Goal: Communication & Community: Answer question/provide support

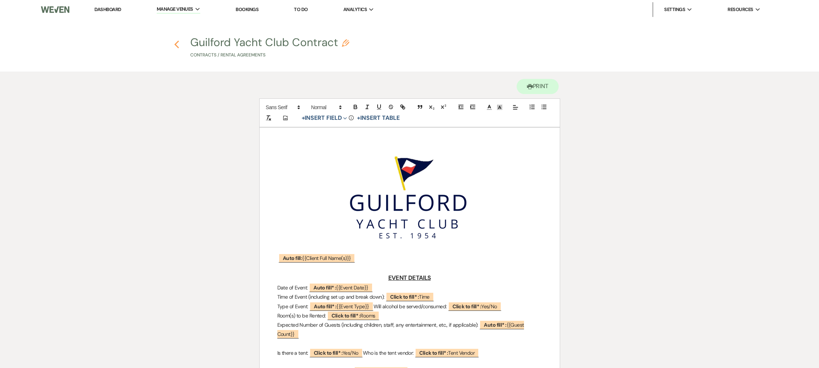
click at [177, 45] on icon "Previous" at bounding box center [177, 44] width 6 height 9
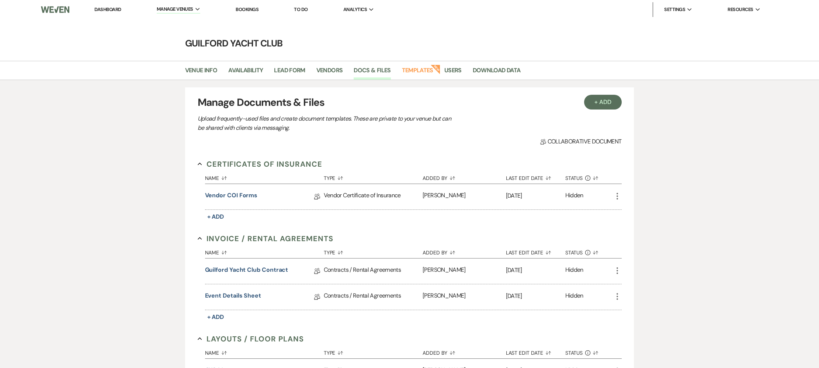
click at [102, 6] on li "Dashboard" at bounding box center [108, 9] width 34 height 15
click at [104, 7] on link "Dashboard" at bounding box center [107, 9] width 27 height 6
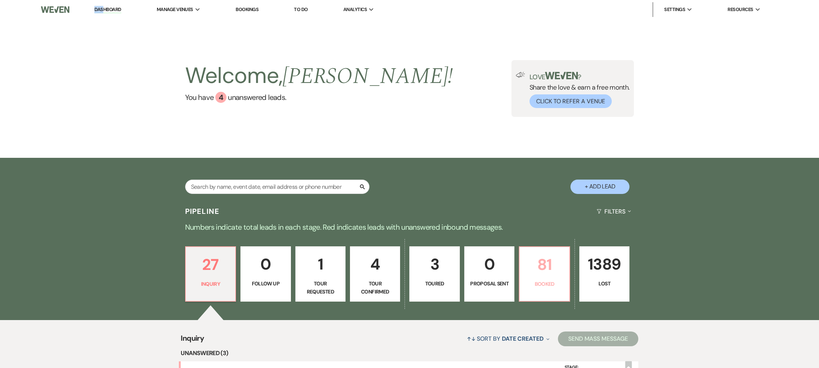
click at [556, 277] on link "81 Booked" at bounding box center [544, 273] width 51 height 55
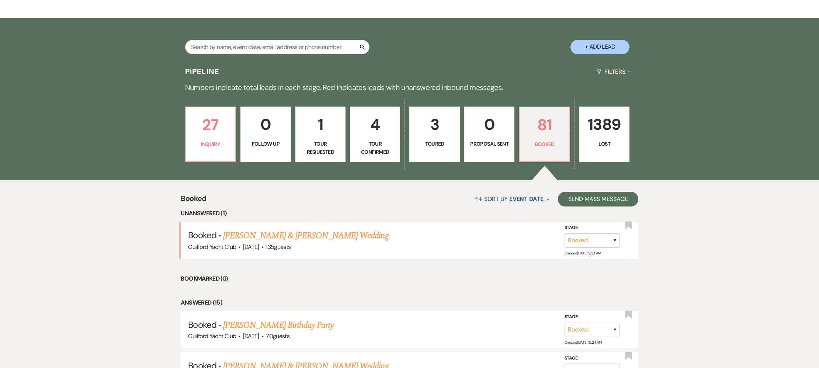
scroll to position [178, 0]
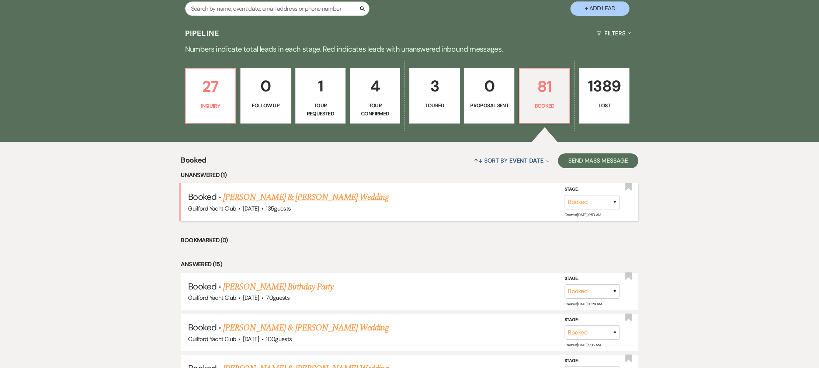
click at [318, 198] on link "Chris Fahey & Lilly Frohlich's Wedding" at bounding box center [305, 197] width 165 height 13
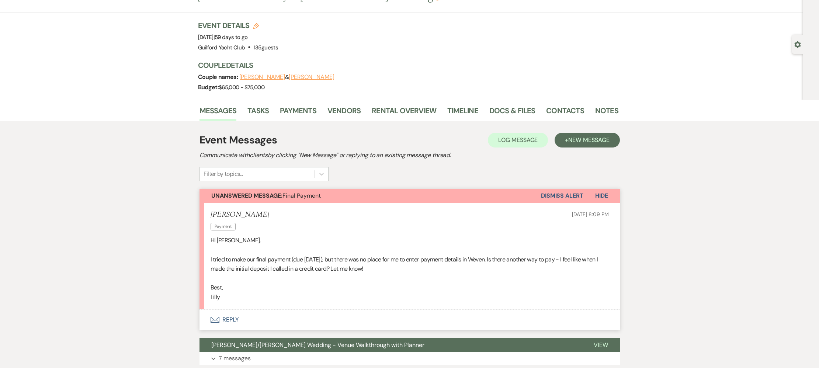
scroll to position [166, 0]
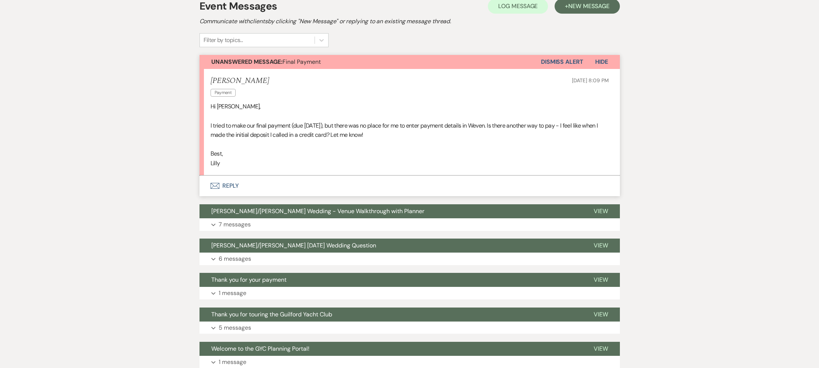
click at [225, 187] on button "Envelope Reply" at bounding box center [409, 185] width 420 height 21
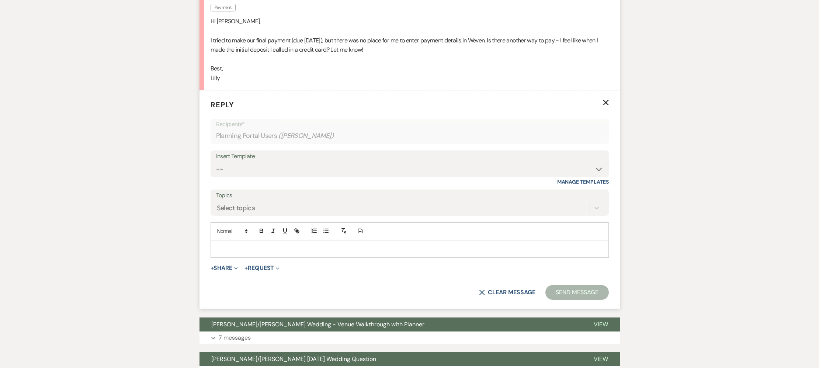
scroll to position [266, 0]
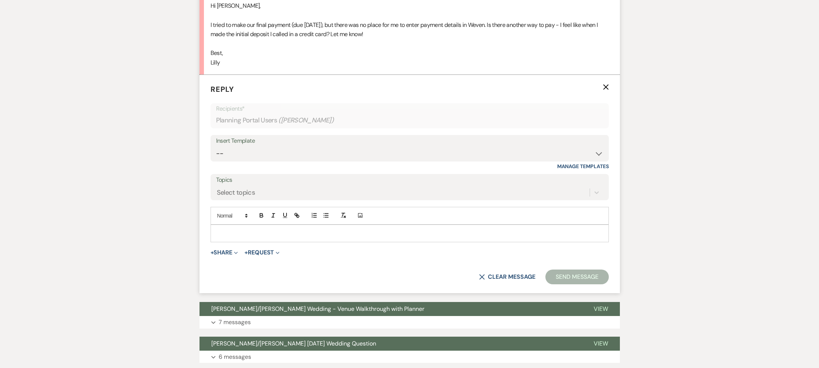
click at [234, 228] on div at bounding box center [409, 233] width 397 height 17
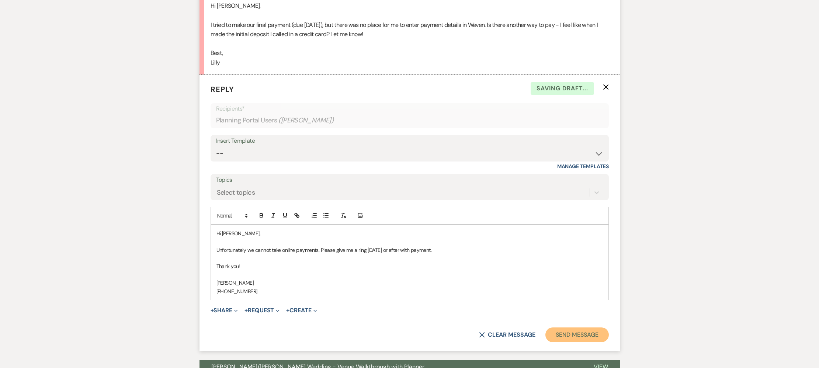
click at [566, 334] on button "Send Message" at bounding box center [576, 334] width 63 height 15
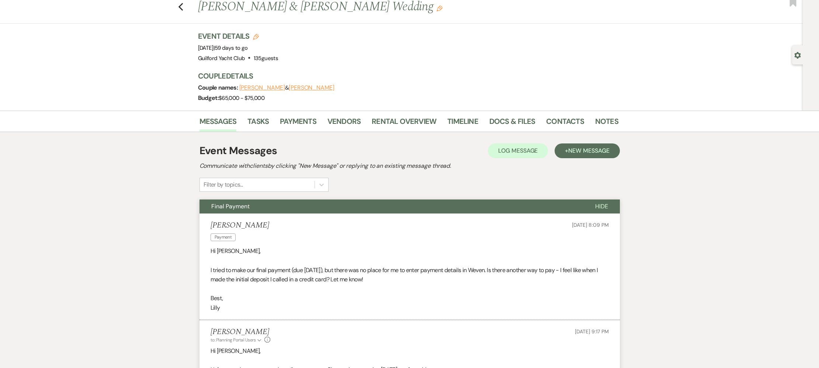
scroll to position [0, 0]
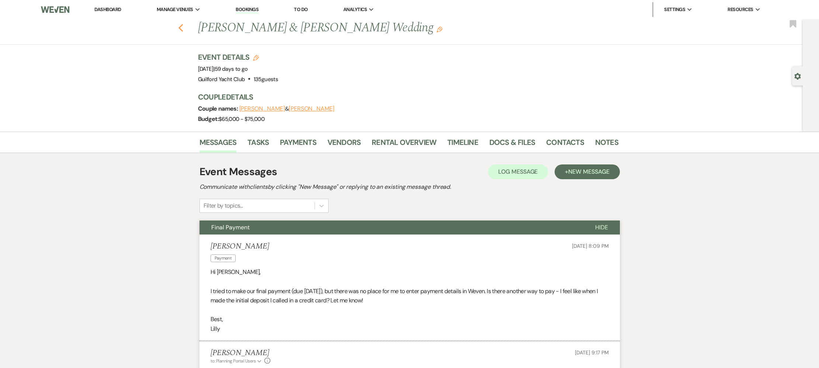
click at [180, 29] on use "button" at bounding box center [180, 28] width 5 height 8
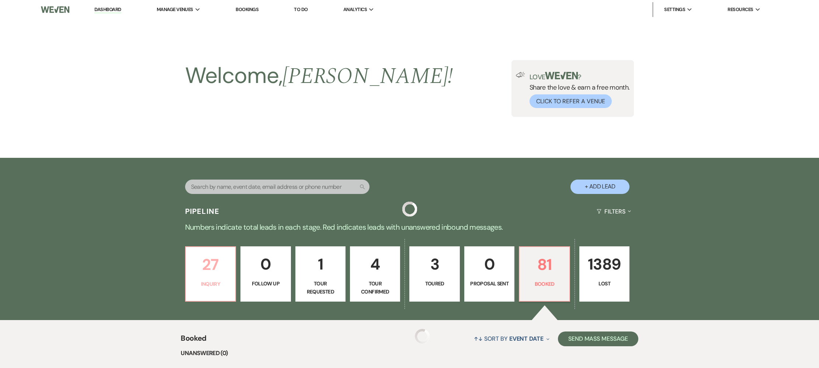
scroll to position [178, 0]
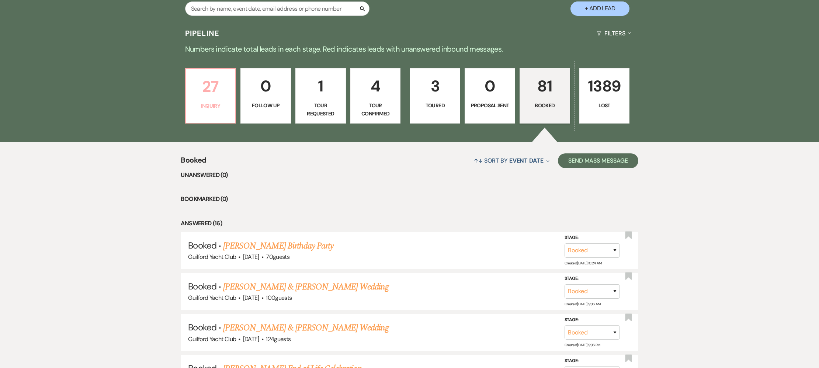
click at [206, 91] on p "27" at bounding box center [210, 86] width 41 height 25
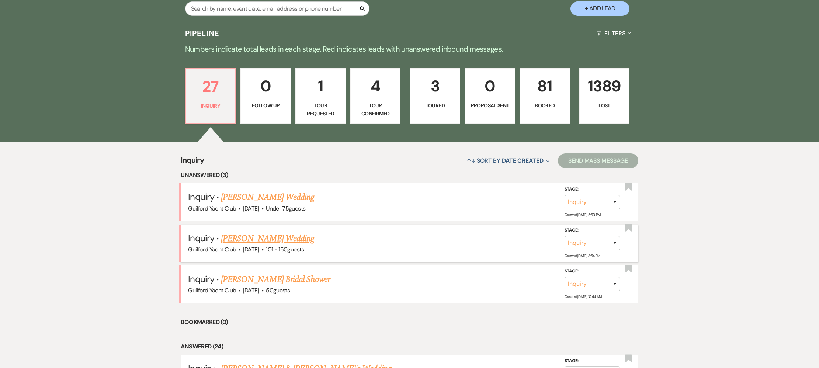
click at [245, 242] on link "[PERSON_NAME] Wedding" at bounding box center [267, 238] width 93 height 13
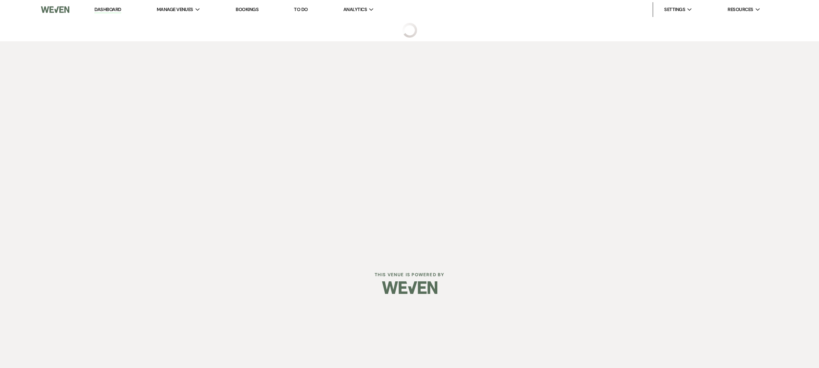
select select "2"
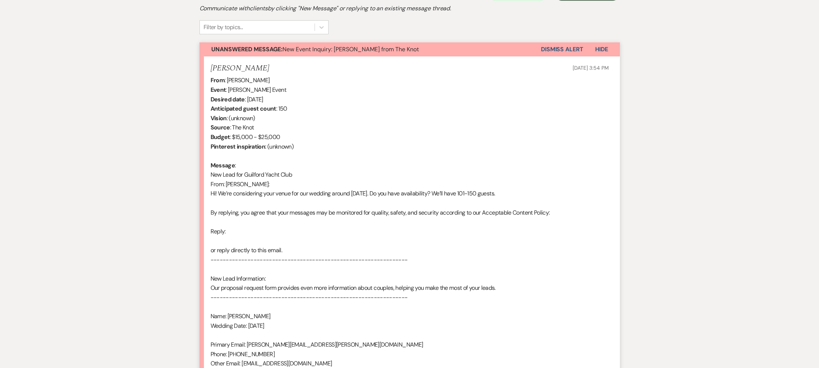
scroll to position [376, 0]
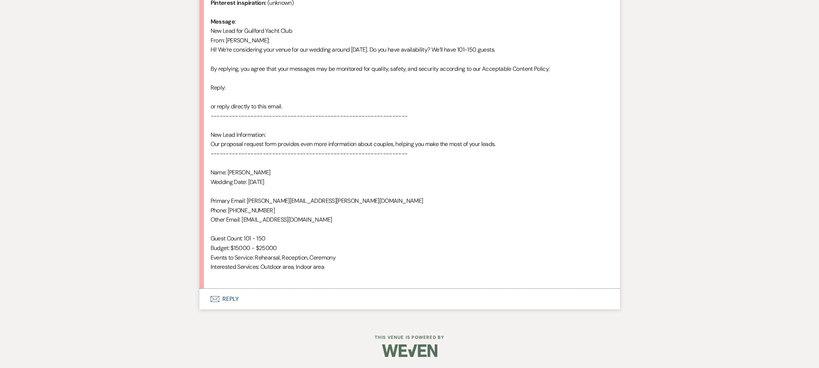
click at [231, 300] on button "Envelope Reply" at bounding box center [409, 299] width 420 height 21
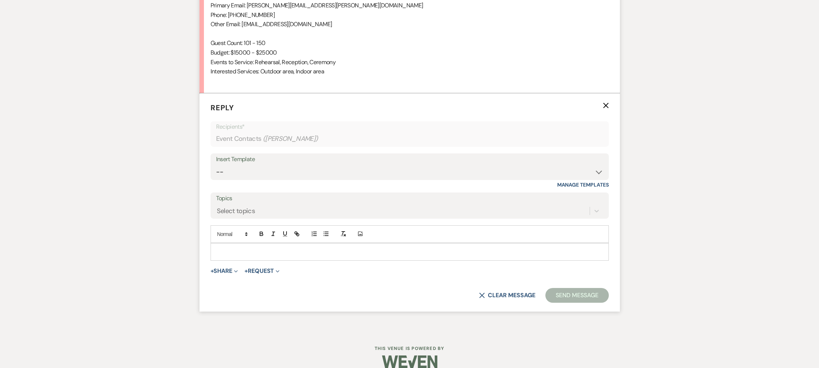
scroll to position [582, 0]
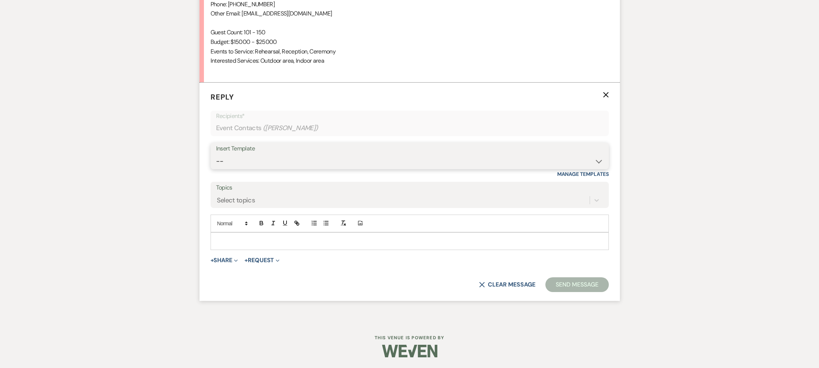
click at [246, 156] on select "-- Weven Planning Portal Introduction (Booked Events) Initial Inquiry Response …" at bounding box center [409, 161] width 387 height 14
select select "2020"
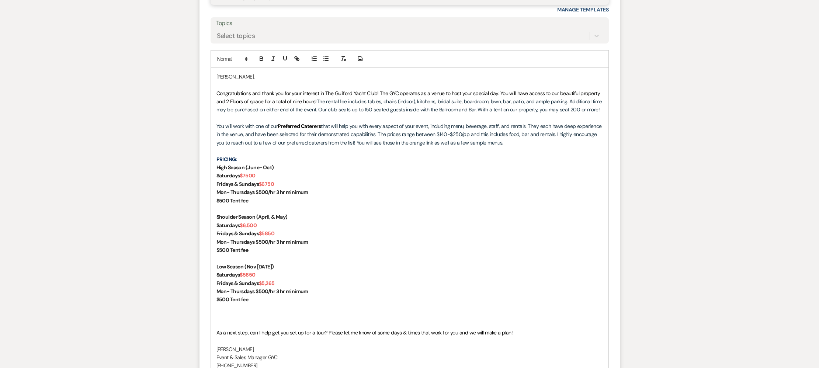
scroll to position [824, 0]
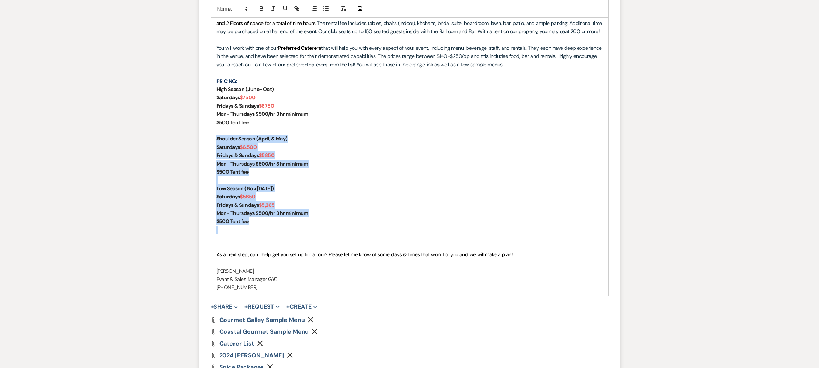
drag, startPoint x: 255, startPoint y: 225, endPoint x: 209, endPoint y: 135, distance: 101.1
click at [209, 135] on form "Reply X Saving draft... Recipients* Event Contacts ( Sarah Pucci ) Insert Templ…" at bounding box center [409, 123] width 420 height 566
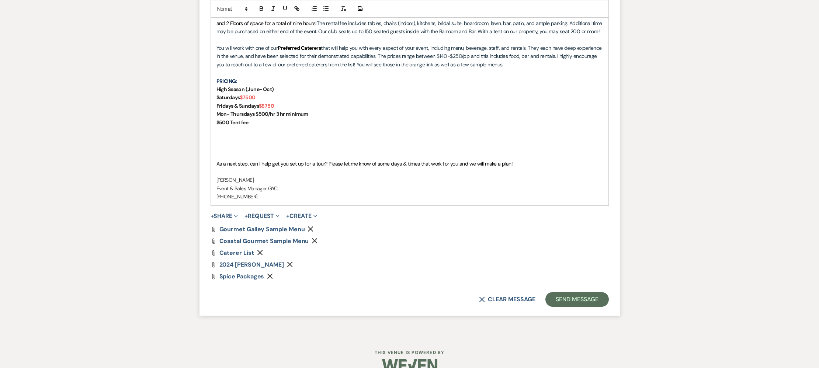
click at [222, 154] on p at bounding box center [409, 155] width 386 height 8
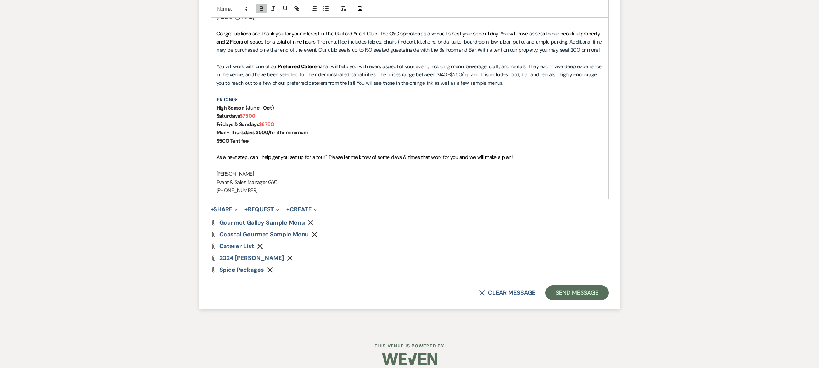
scroll to position [814, 0]
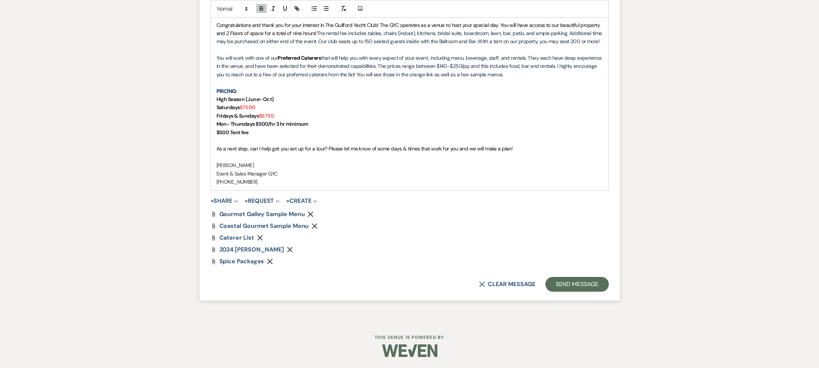
click at [293, 250] on use "button" at bounding box center [290, 250] width 6 height 6
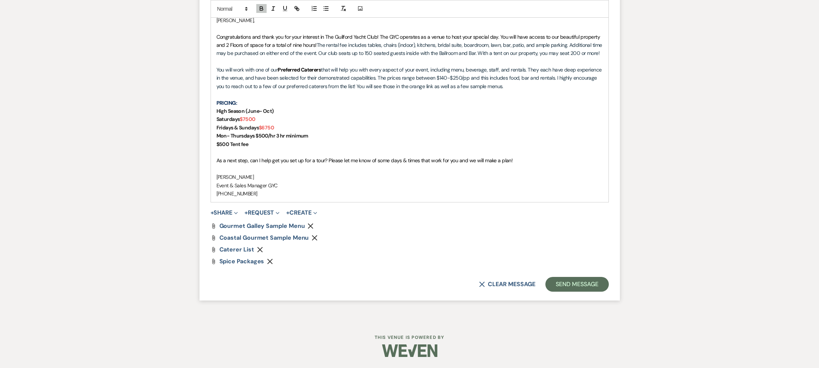
scroll to position [803, 0]
click at [223, 212] on button "+ Share Expand" at bounding box center [225, 213] width 28 height 6
click at [247, 229] on span "Doc Upload Documents" at bounding box center [240, 227] width 42 height 8
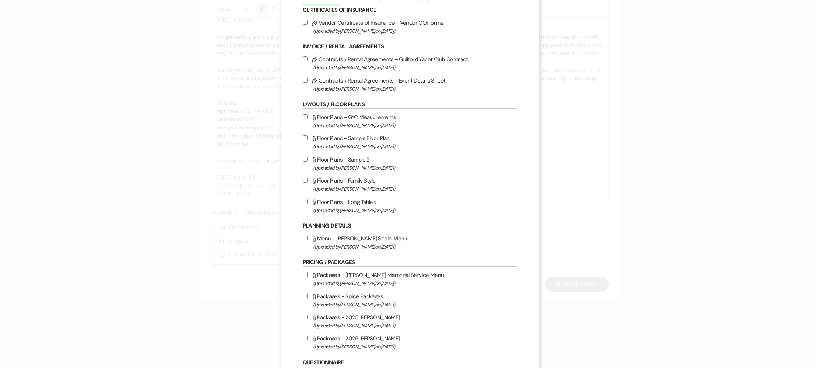
scroll to position [56, 0]
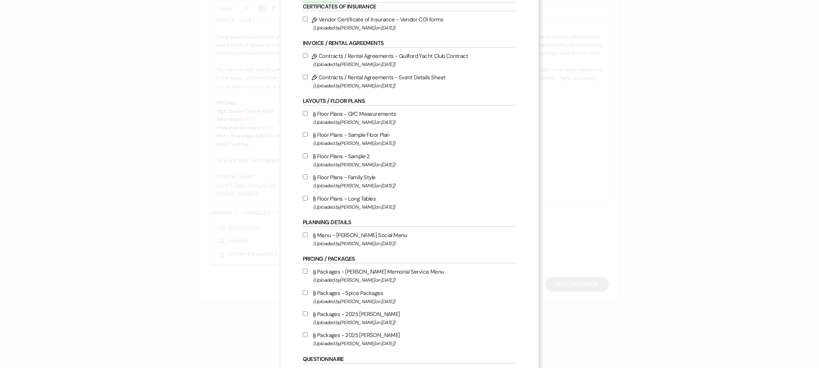
drag, startPoint x: 304, startPoint y: 335, endPoint x: 313, endPoint y: 328, distance: 11.1
click at [304, 334] on input "Attach File Packages - 2025 David Alan (Uploaded by Alison Wehrle on Mar 2nd, 2…" at bounding box center [305, 334] width 5 height 5
checkbox input "true"
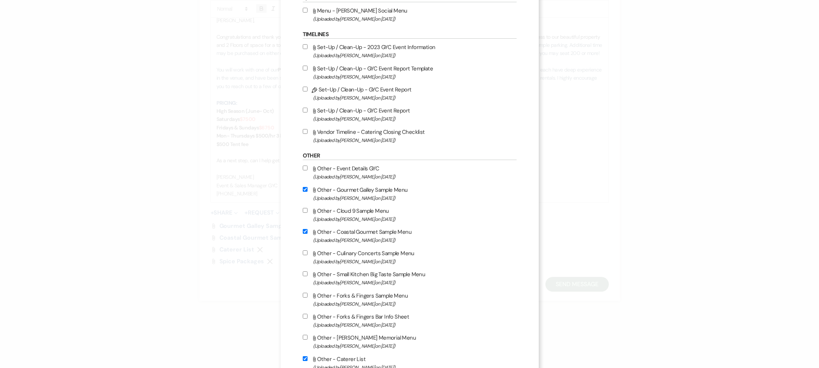
scroll to position [514, 0]
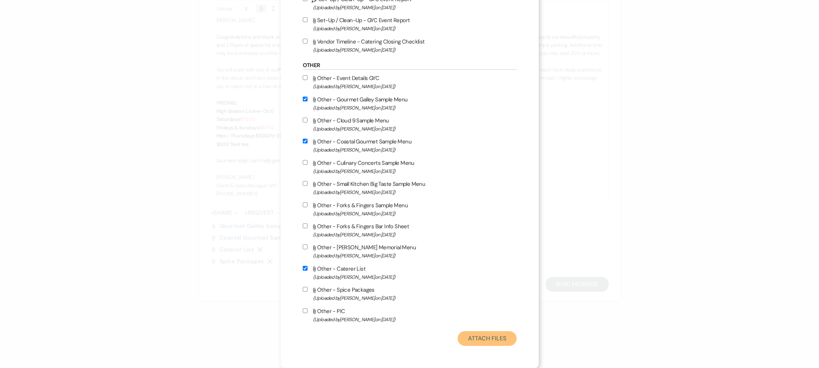
click at [464, 333] on button "Attach Files" at bounding box center [487, 338] width 59 height 15
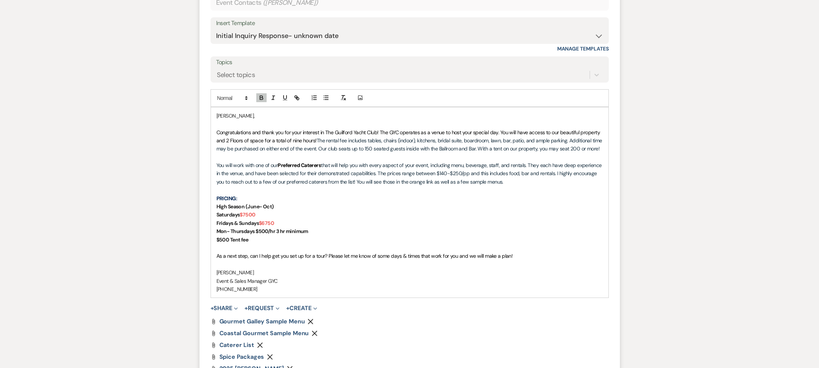
scroll to position [704, 0]
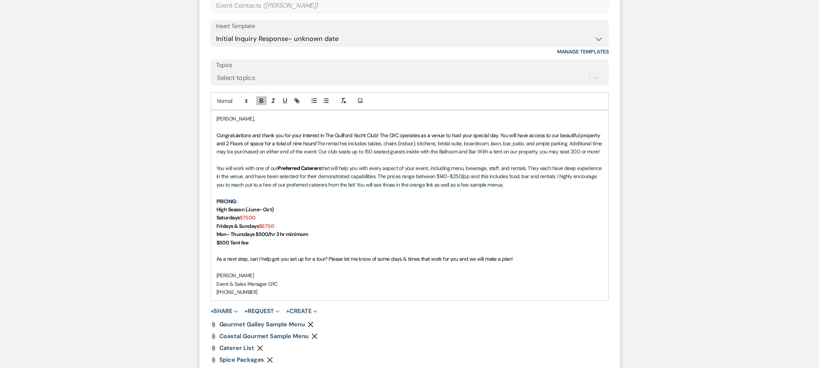
drag, startPoint x: 379, startPoint y: 136, endPoint x: 390, endPoint y: 139, distance: 11.4
click at [379, 136] on span "Congratulations and thank you for your interest in The Guilford Yacht Club! The…" at bounding box center [408, 139] width 385 height 15
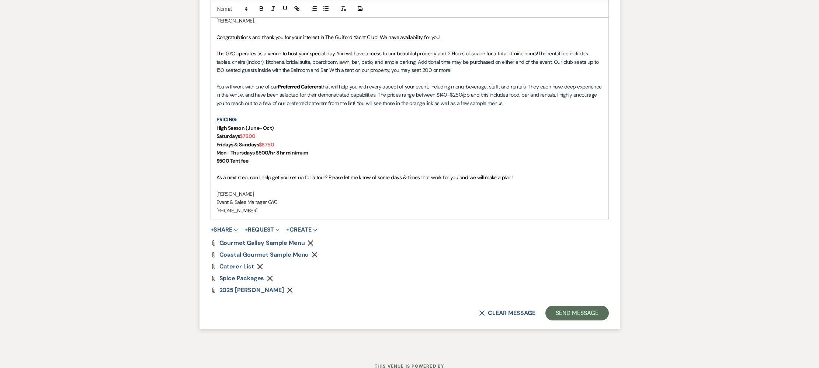
scroll to position [817, 0]
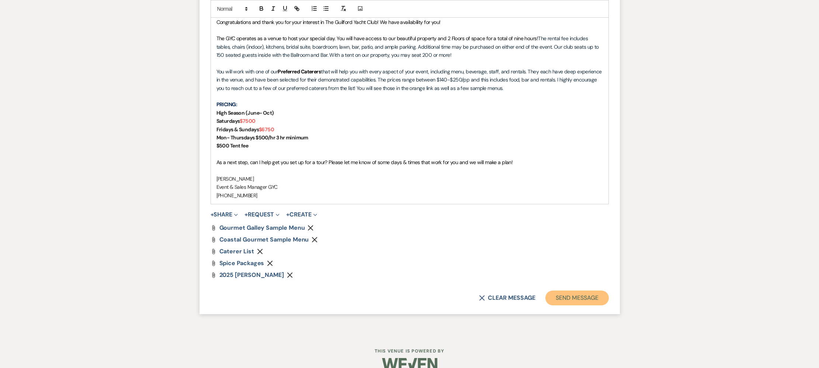
click at [554, 294] on button "Send Message" at bounding box center [576, 298] width 63 height 15
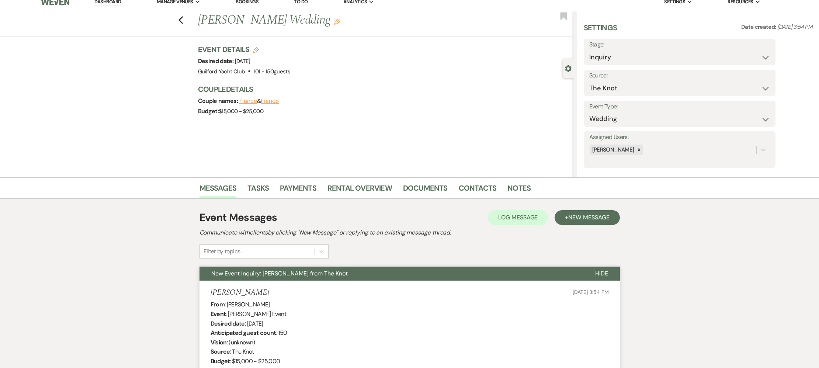
scroll to position [0, 0]
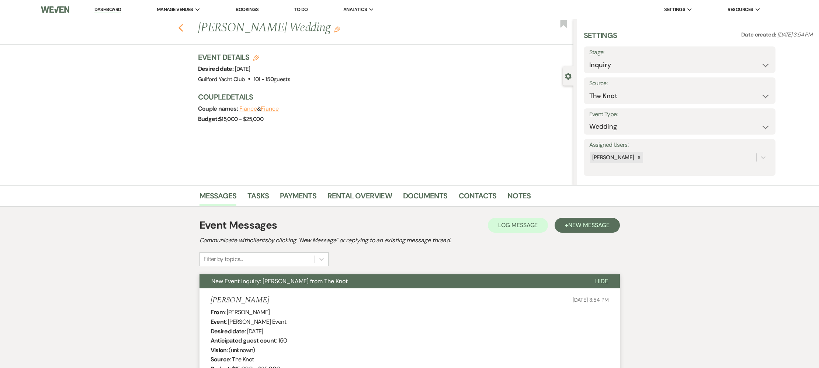
click at [182, 29] on icon "Previous" at bounding box center [181, 28] width 6 height 9
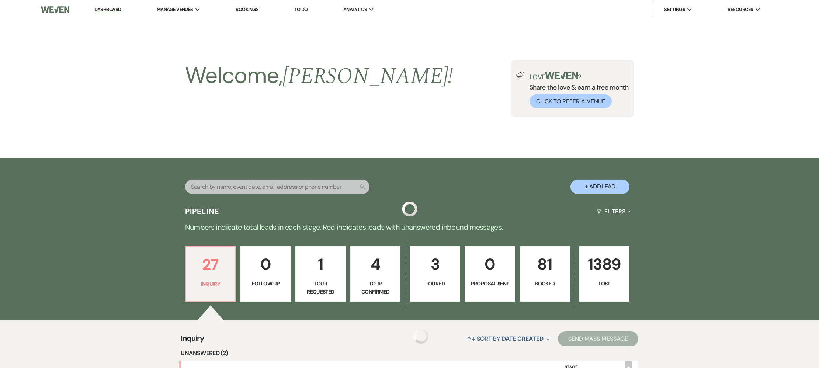
scroll to position [178, 0]
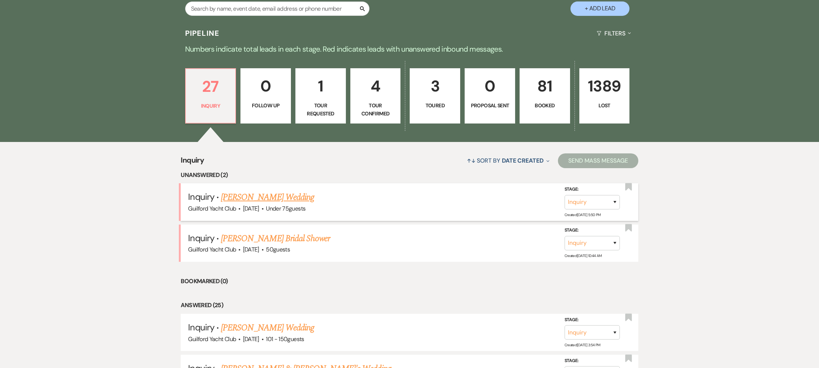
click at [268, 199] on link "[PERSON_NAME] Wedding" at bounding box center [267, 197] width 93 height 13
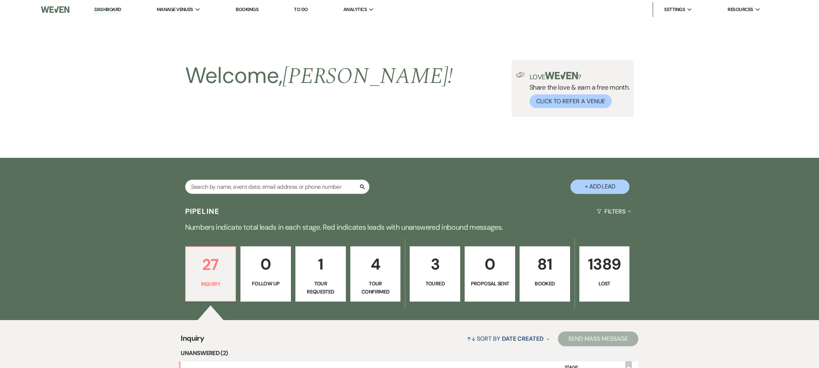
select select "3"
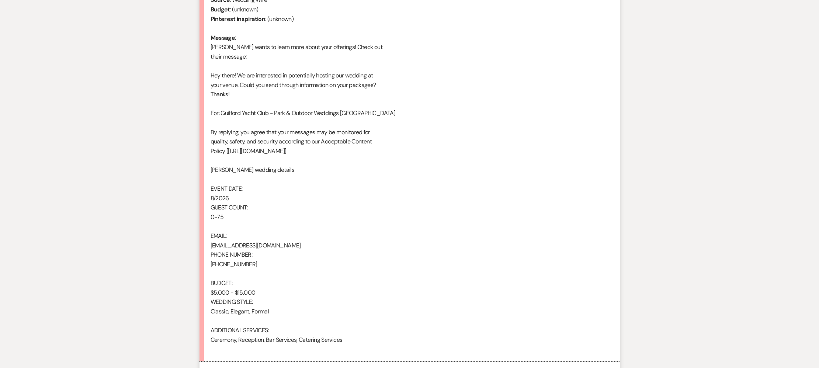
scroll to position [432, 0]
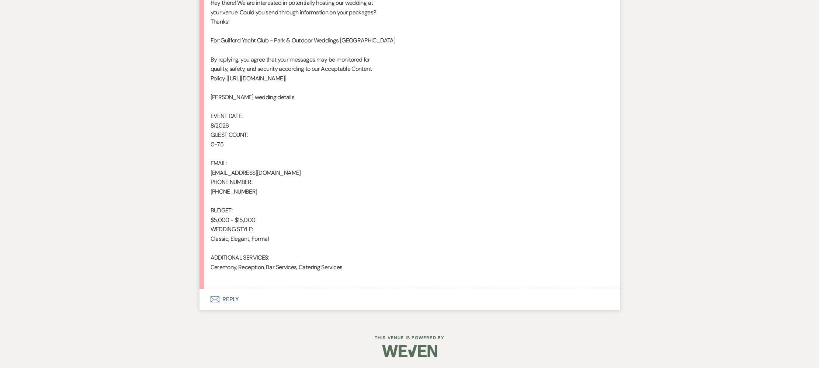
drag, startPoint x: 236, startPoint y: 298, endPoint x: 243, endPoint y: 294, distance: 7.6
click at [236, 298] on button "Envelope Reply" at bounding box center [409, 299] width 420 height 21
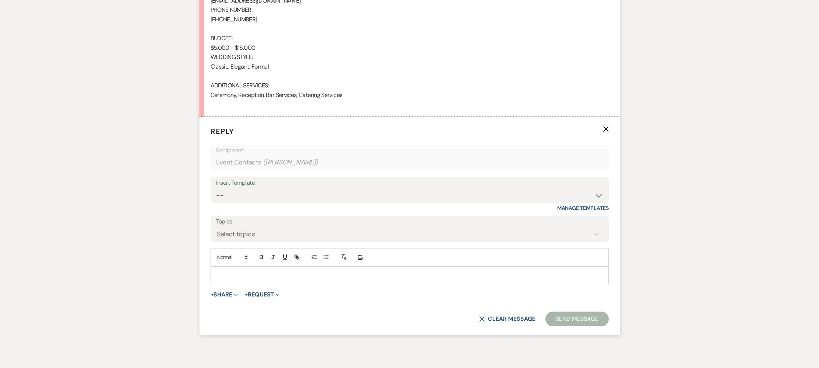
scroll to position [639, 0]
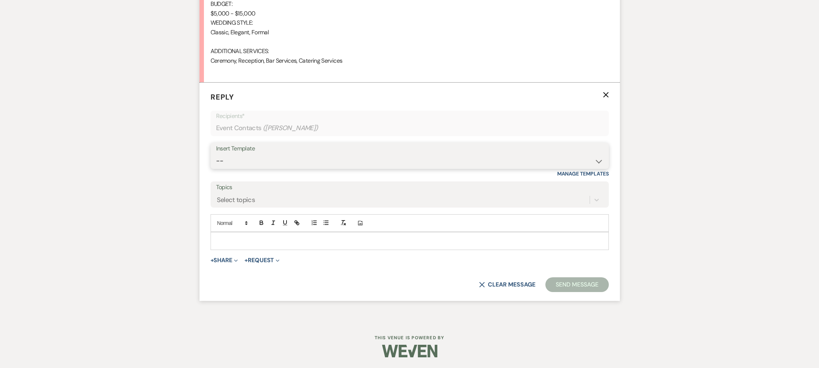
click at [262, 160] on select "-- Weven Planning Portal Introduction (Booked Events) Initial Inquiry Response …" at bounding box center [409, 161] width 387 height 14
select select "2020"
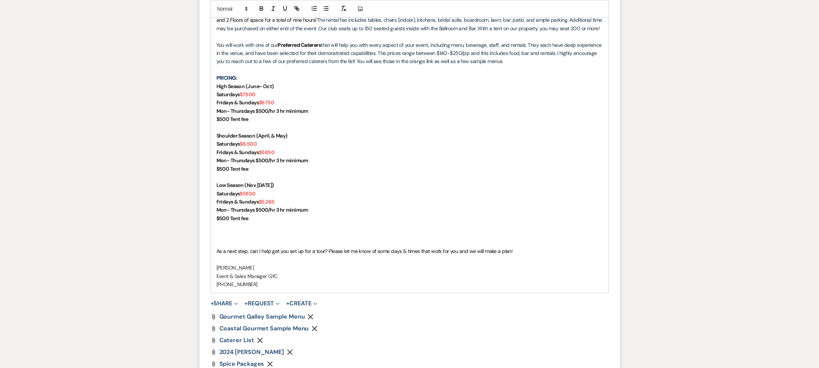
scroll to position [886, 0]
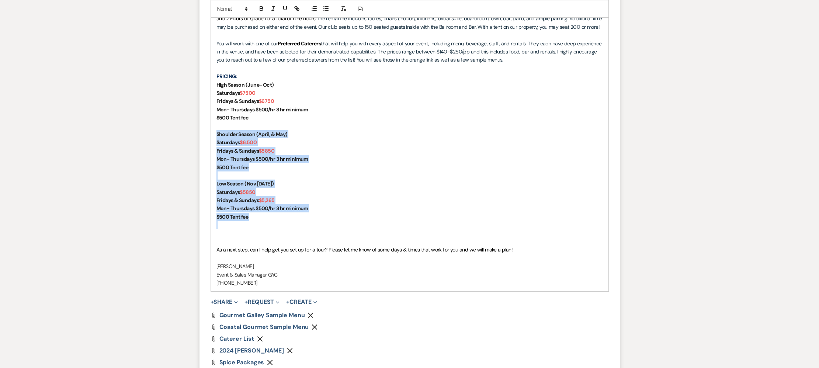
drag, startPoint x: 284, startPoint y: 225, endPoint x: 198, endPoint y: 138, distance: 122.5
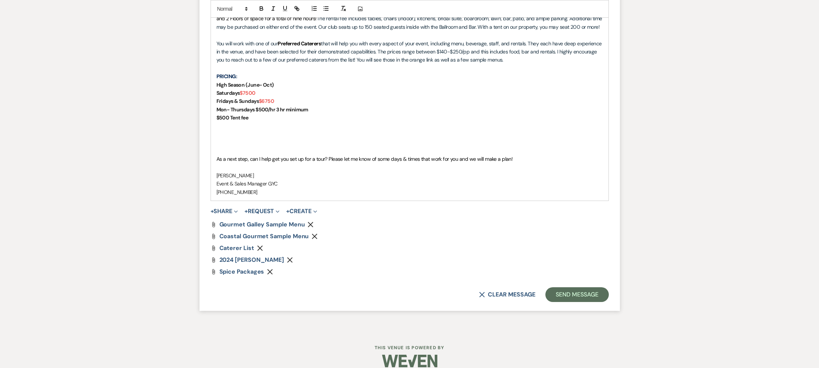
click at [233, 152] on p at bounding box center [409, 151] width 386 height 8
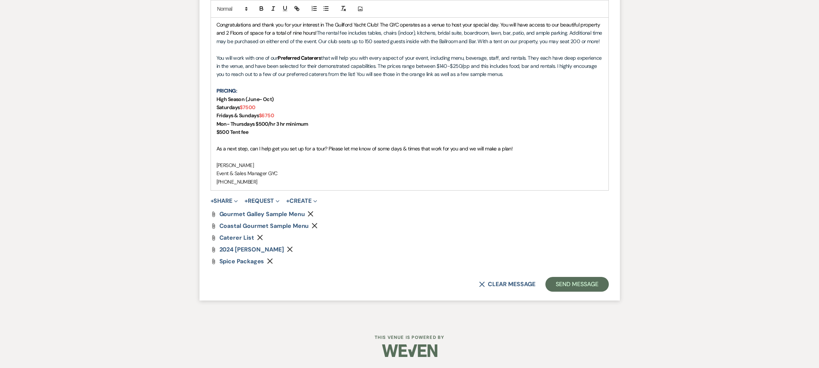
scroll to position [871, 0]
drag, startPoint x: 300, startPoint y: 250, endPoint x: 291, endPoint y: 239, distance: 13.6
click at [293, 250] on icon "Remove" at bounding box center [290, 250] width 6 height 6
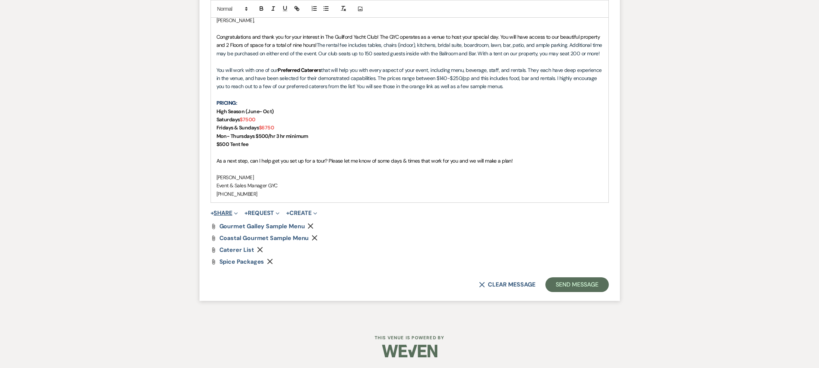
click at [233, 211] on button "+ Share Expand" at bounding box center [225, 213] width 28 height 6
click at [254, 226] on span "Doc Upload Documents" at bounding box center [240, 228] width 42 height 8
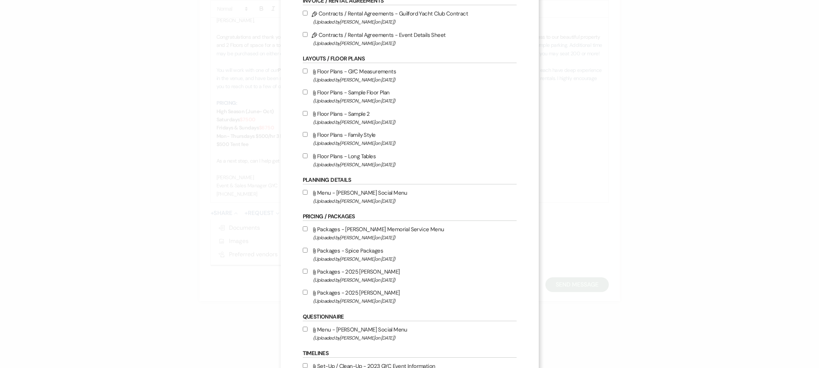
scroll to position [102, 0]
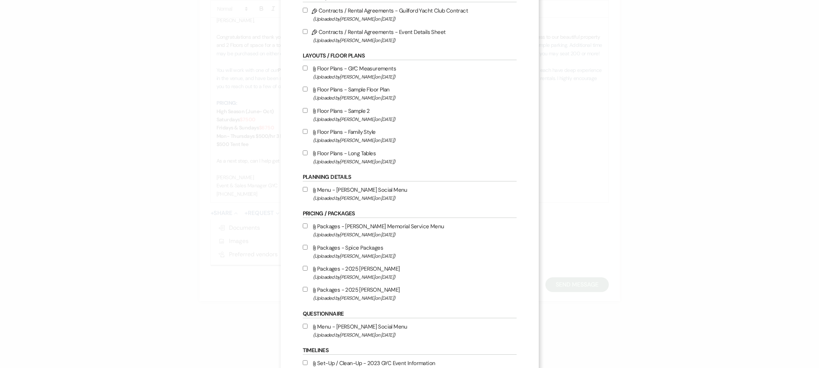
click at [305, 291] on input "Attach File Packages - 2025 David Alan (Uploaded by Alison Wehrle on Mar 2nd, 2…" at bounding box center [305, 289] width 5 height 5
checkbox input "true"
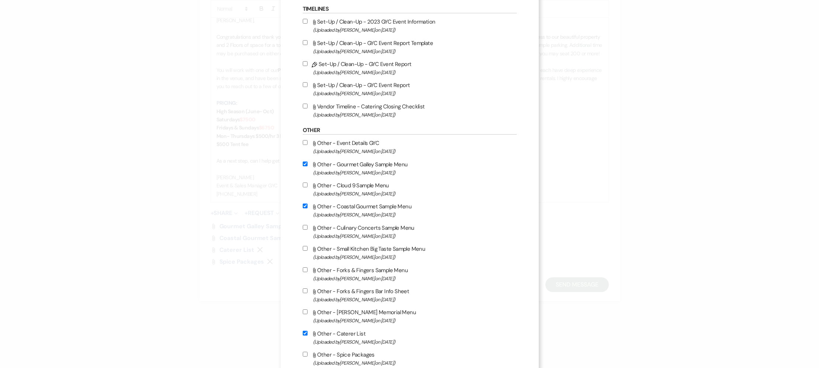
scroll to position [514, 0]
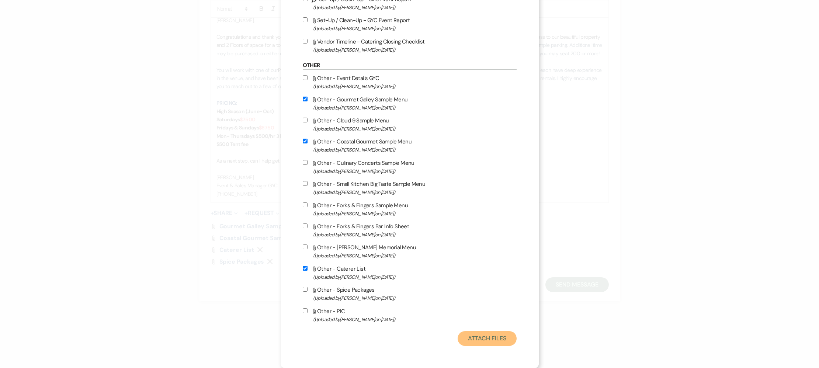
click at [491, 334] on button "Attach Files" at bounding box center [487, 338] width 59 height 15
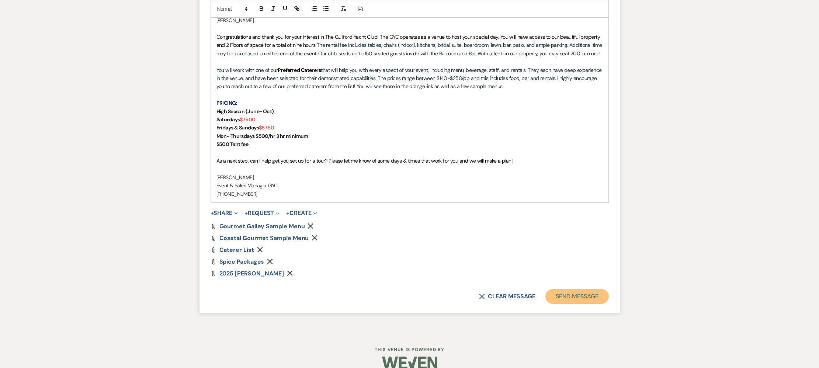
click at [570, 297] on button "Send Message" at bounding box center [576, 296] width 63 height 15
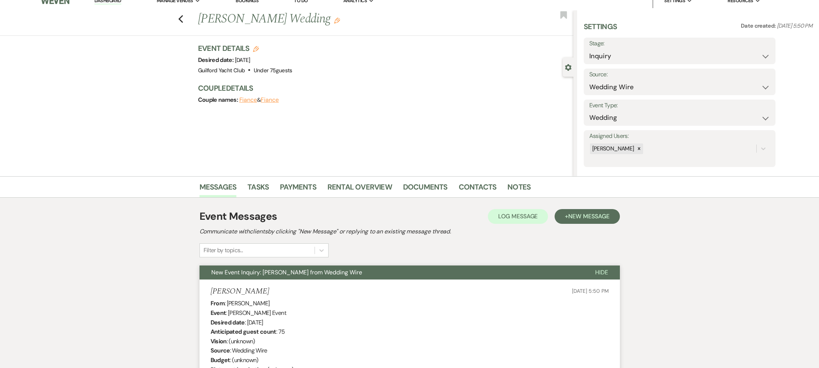
scroll to position [0, 0]
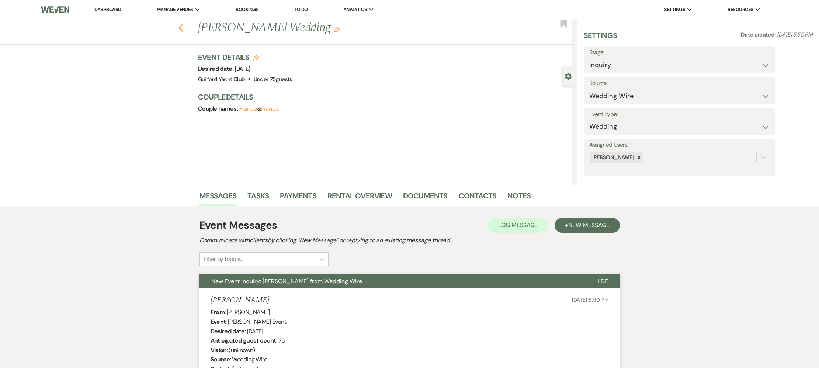
click at [180, 30] on use "button" at bounding box center [180, 28] width 5 height 8
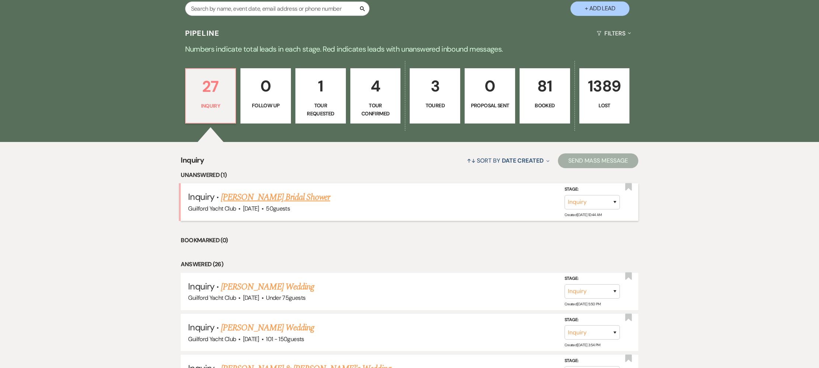
click at [249, 196] on link "[PERSON_NAME] Bridal Shower" at bounding box center [275, 197] width 109 height 13
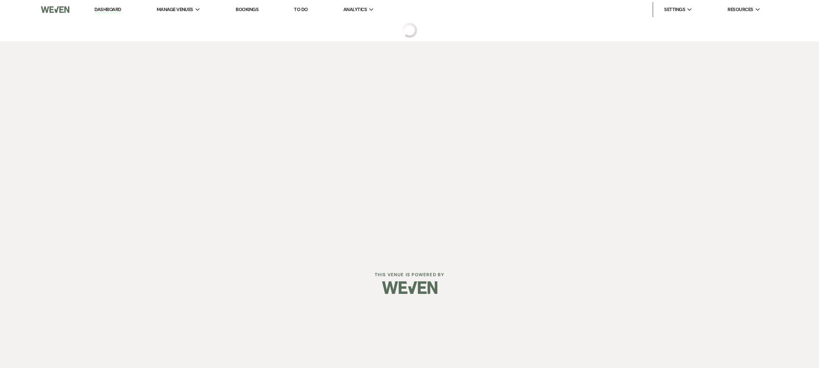
select select "5"
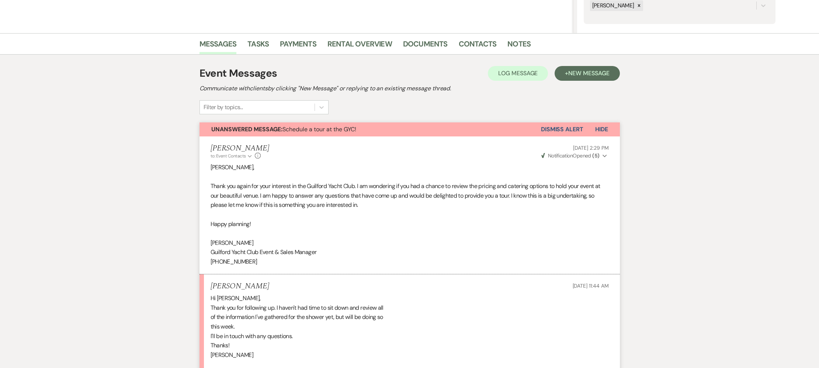
scroll to position [132, 0]
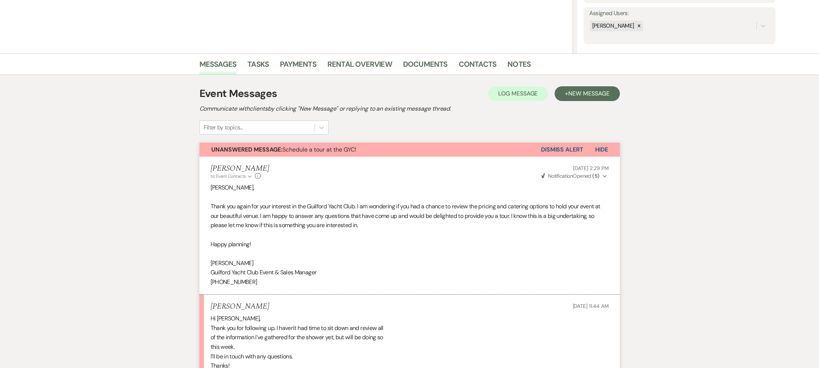
click at [543, 147] on button "Dismiss Alert" at bounding box center [562, 150] width 42 height 14
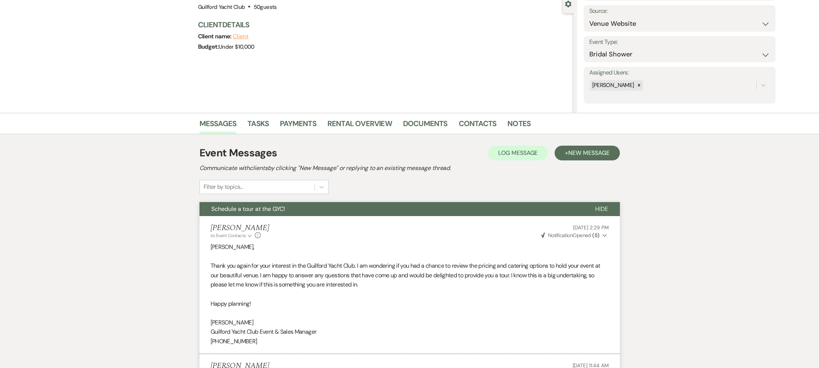
scroll to position [0, 0]
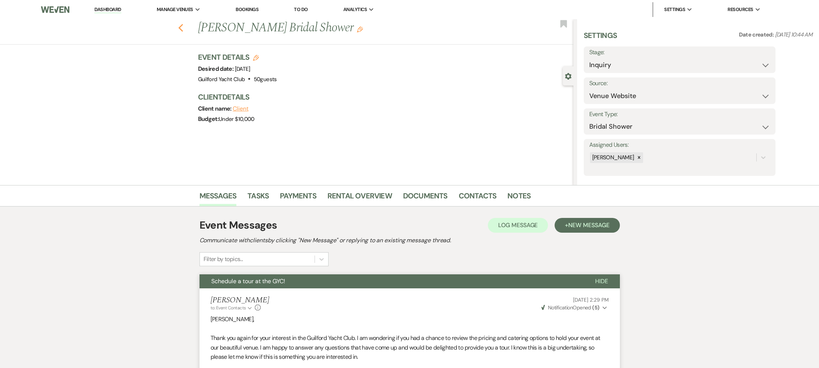
click at [179, 26] on icon "Previous" at bounding box center [181, 28] width 6 height 9
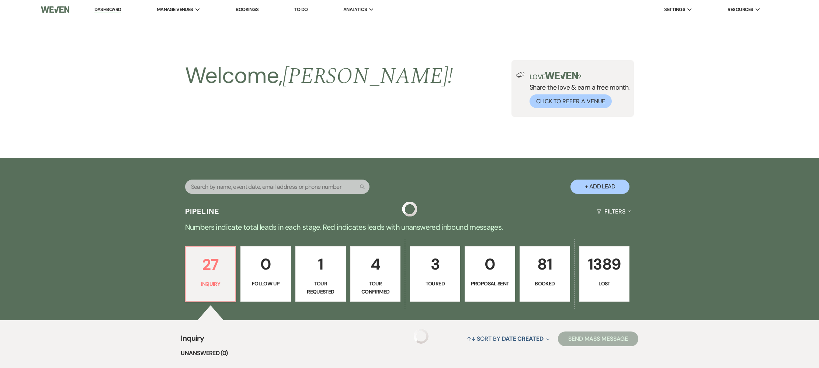
scroll to position [178, 0]
